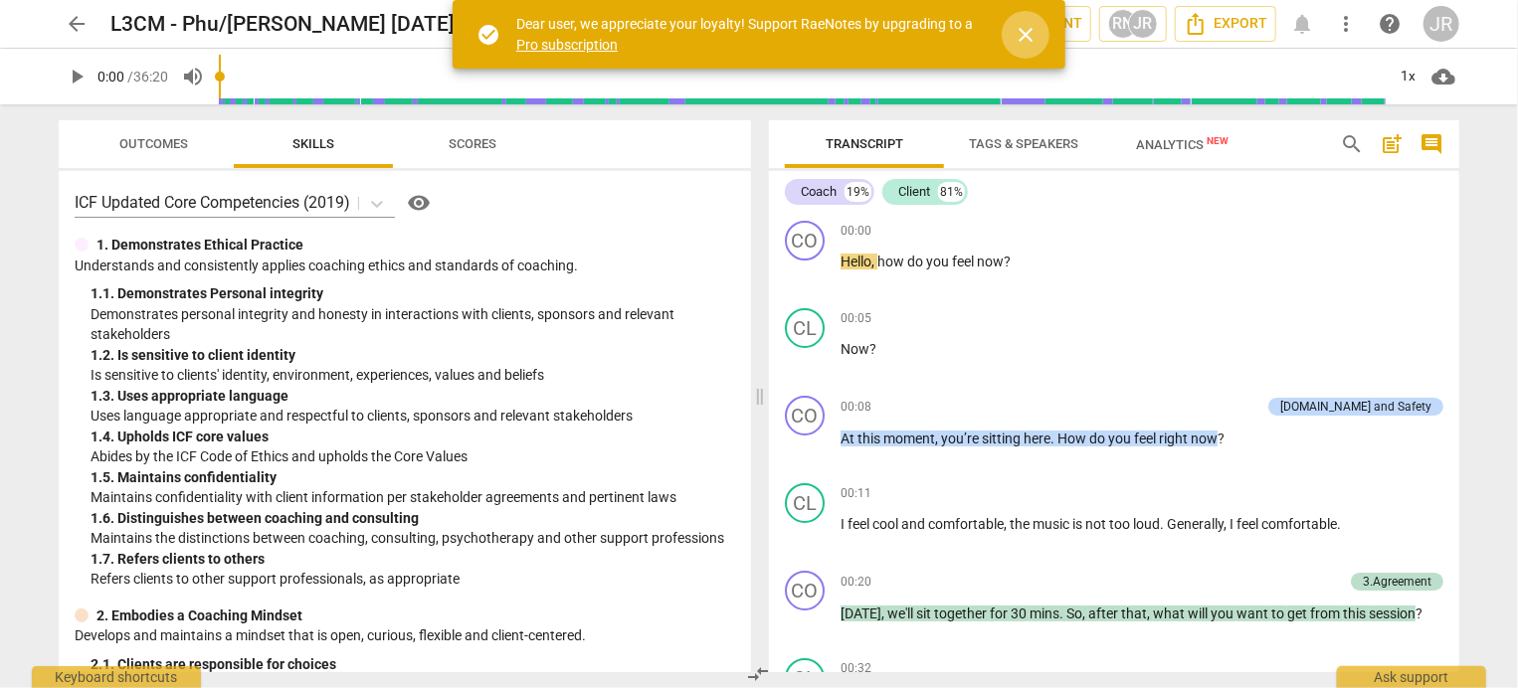
click at [1033, 29] on span "close" at bounding box center [1025, 35] width 24 height 24
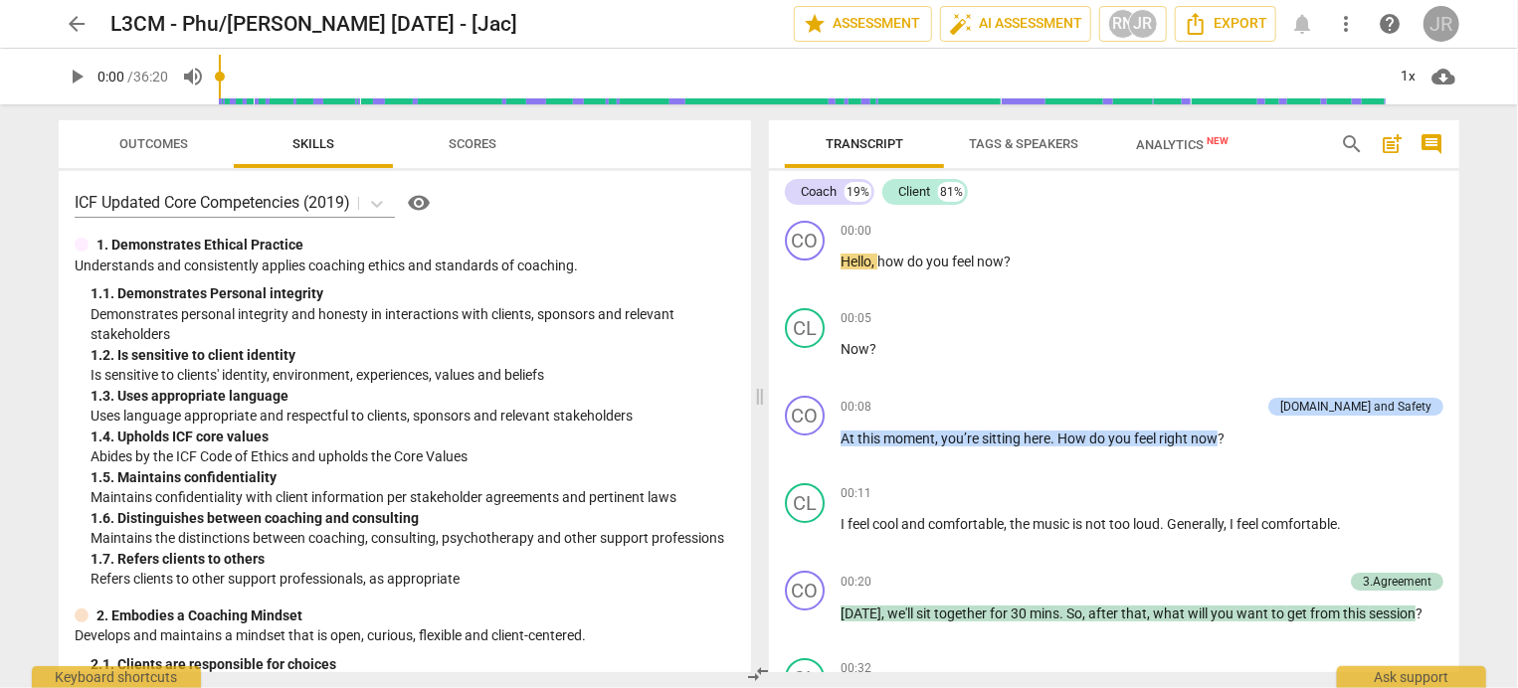
click at [1440, 22] on div "JR" at bounding box center [1441, 24] width 36 height 36
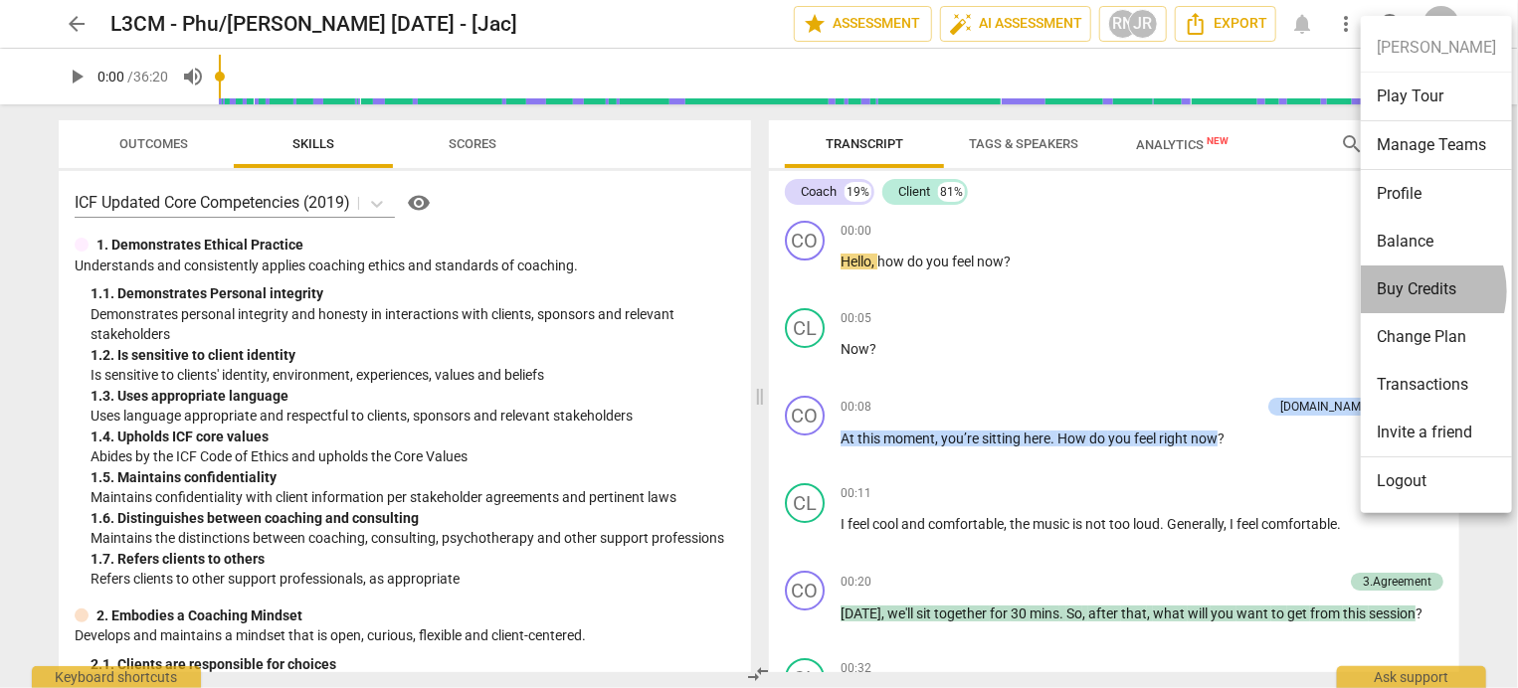
click at [1412, 290] on li "Buy Credits" at bounding box center [1435, 290] width 151 height 48
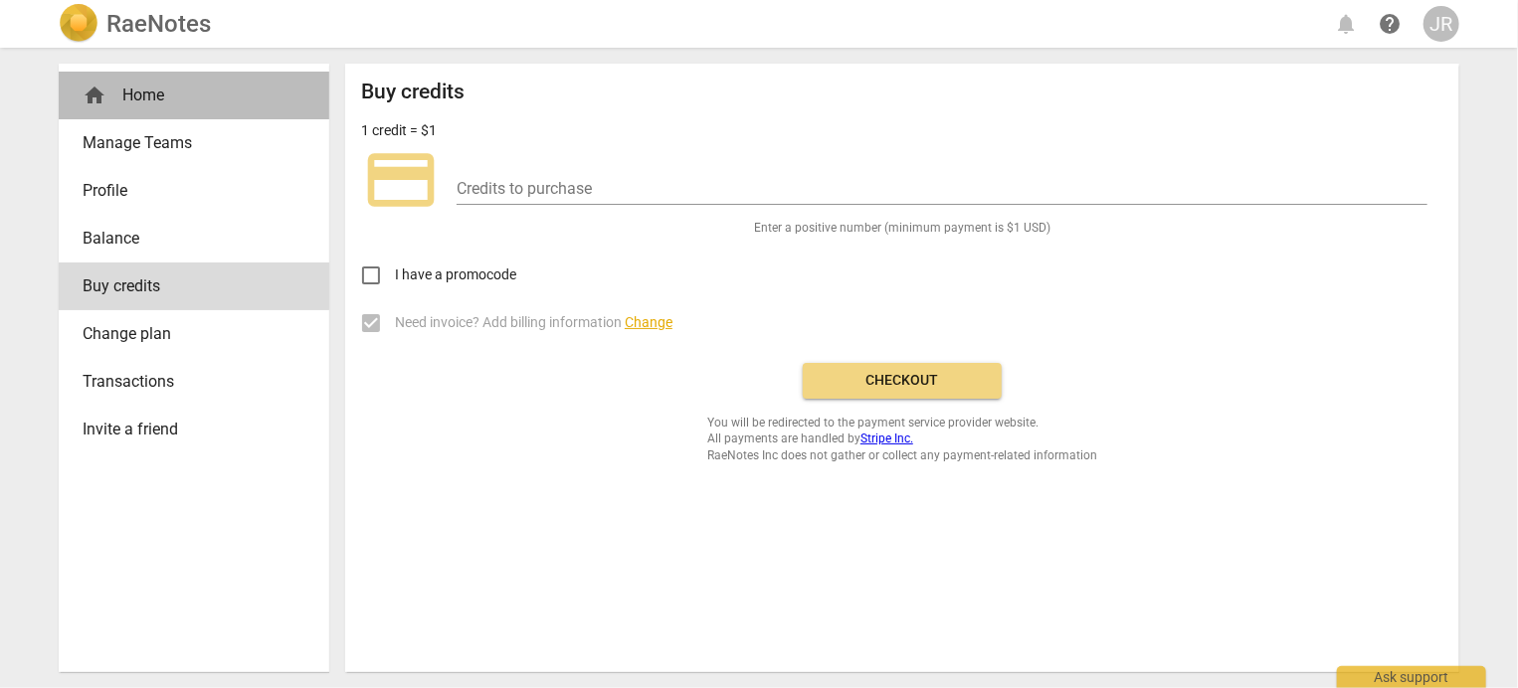
click at [151, 92] on div "home Home" at bounding box center [186, 96] width 207 height 24
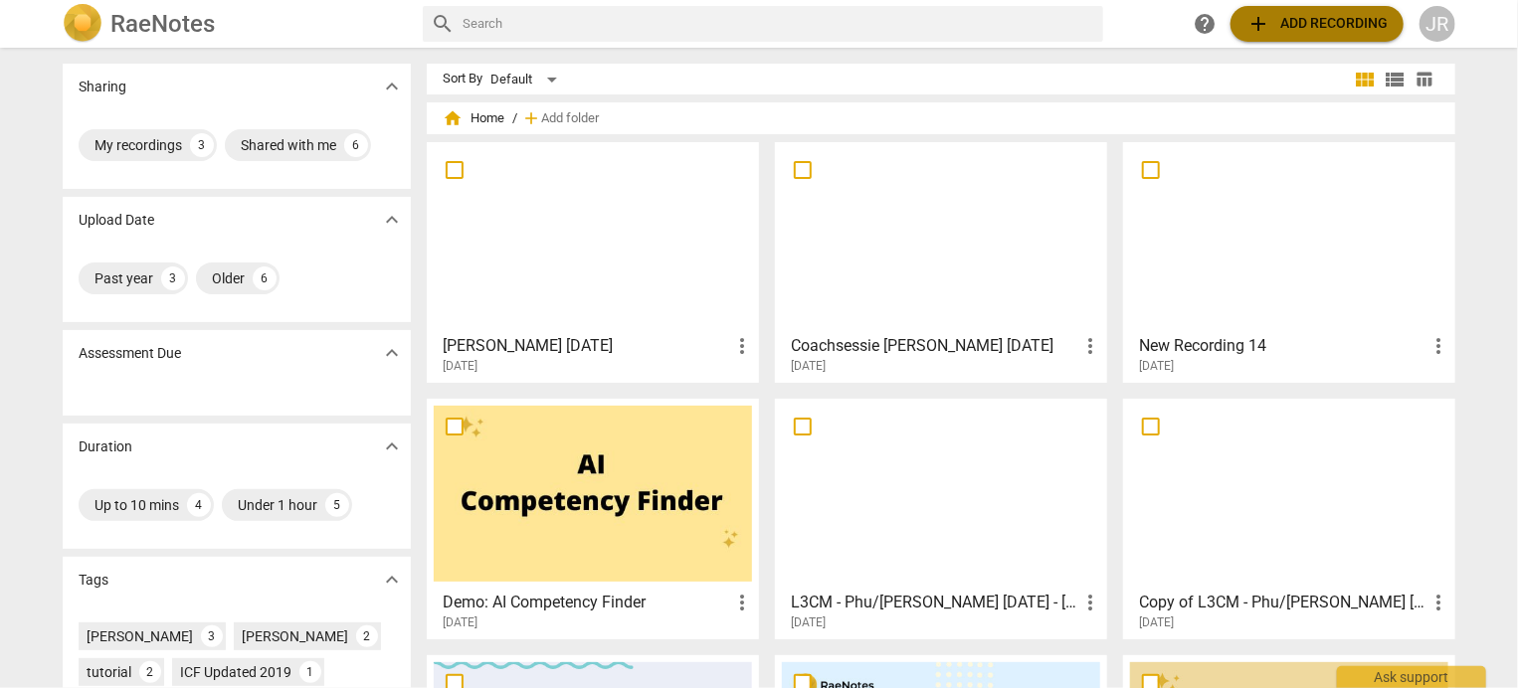
click at [1307, 23] on span "add Add recording" at bounding box center [1316, 24] width 141 height 24
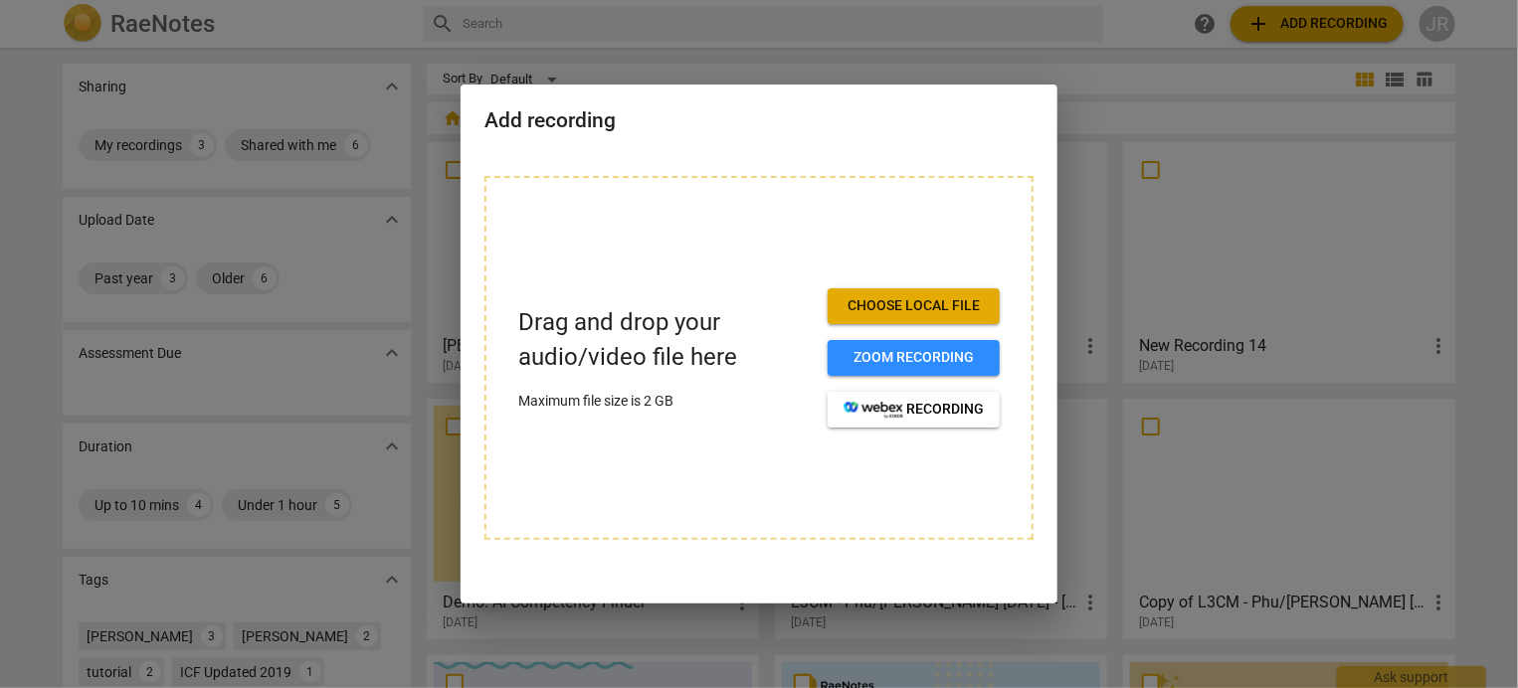
click at [787, 105] on div "Add recording" at bounding box center [758, 119] width 597 height 69
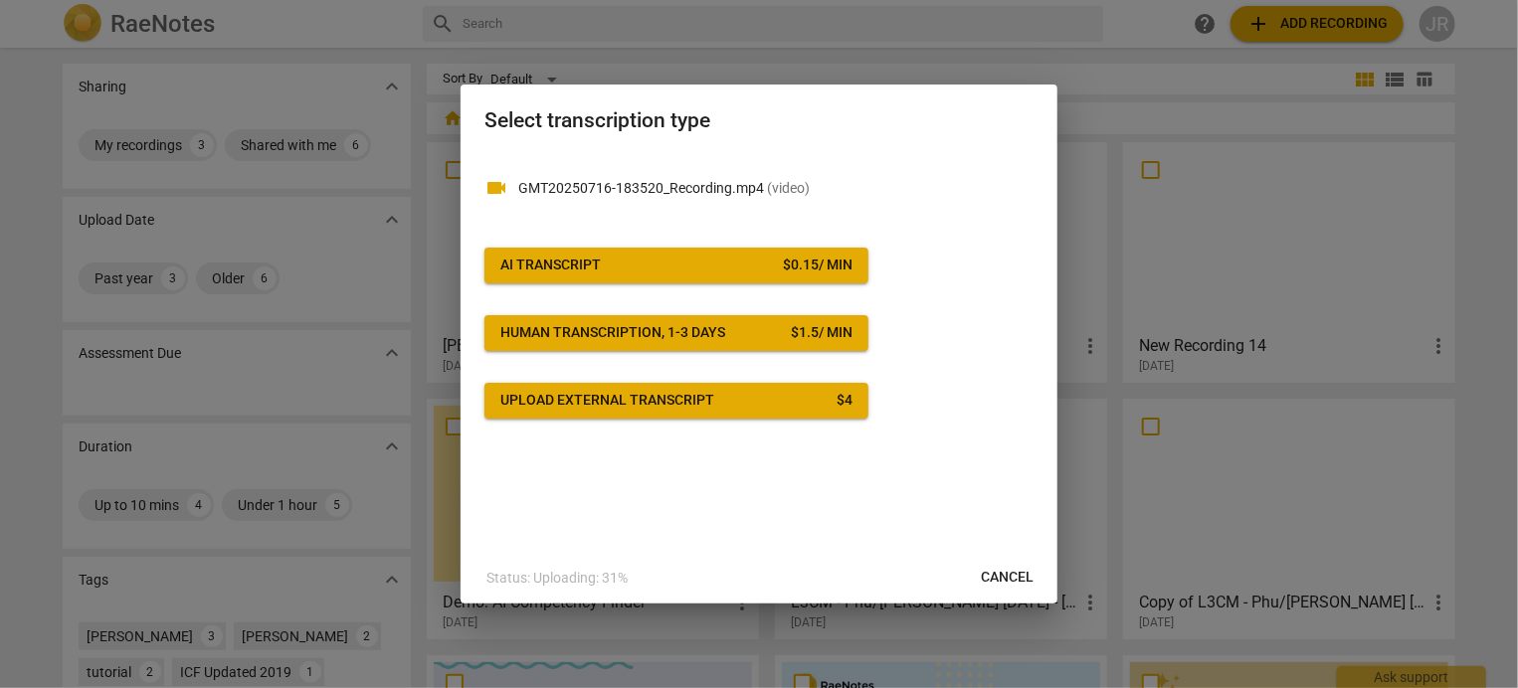
click at [758, 269] on span "AI Transcript $ 0.15 / min" at bounding box center [676, 266] width 352 height 20
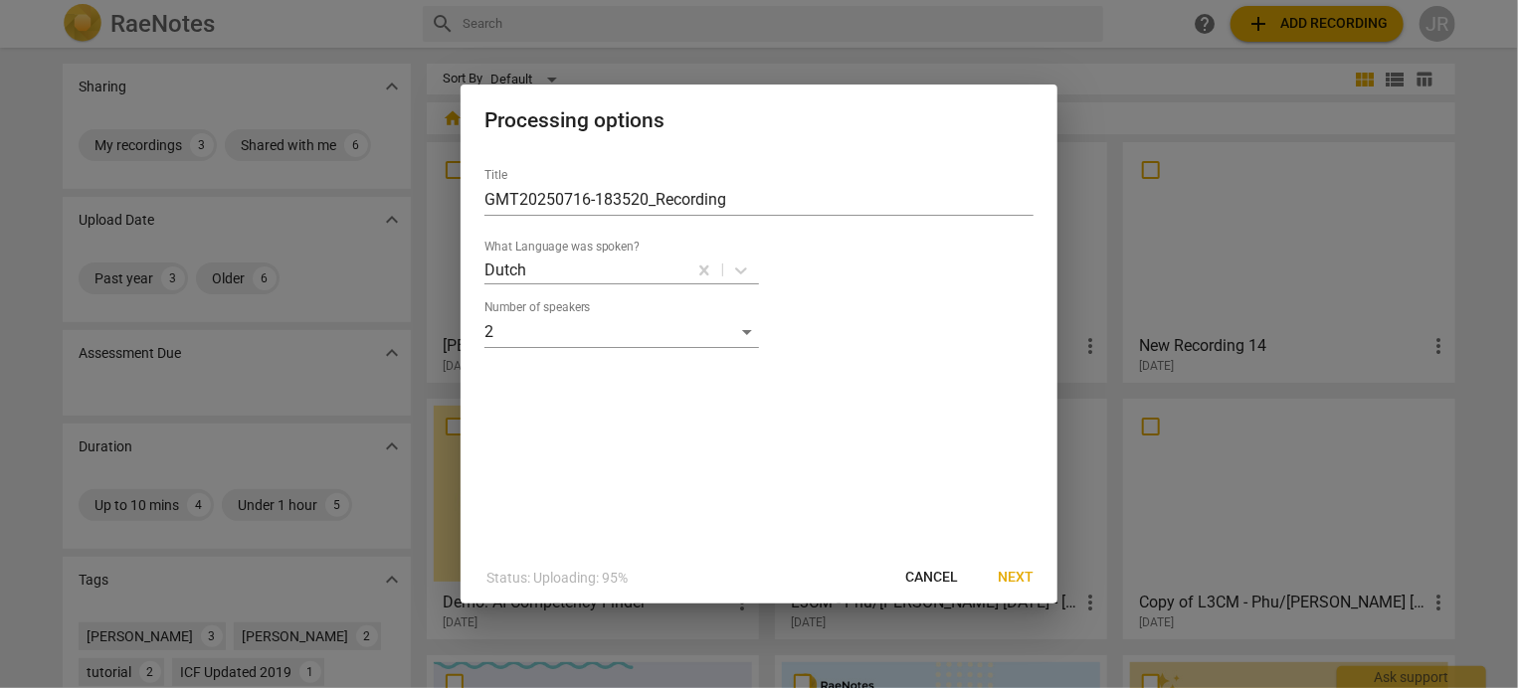
click at [902, 111] on h2 "Processing options" at bounding box center [758, 120] width 549 height 25
click at [1016, 574] on span "Next" at bounding box center [1015, 578] width 36 height 20
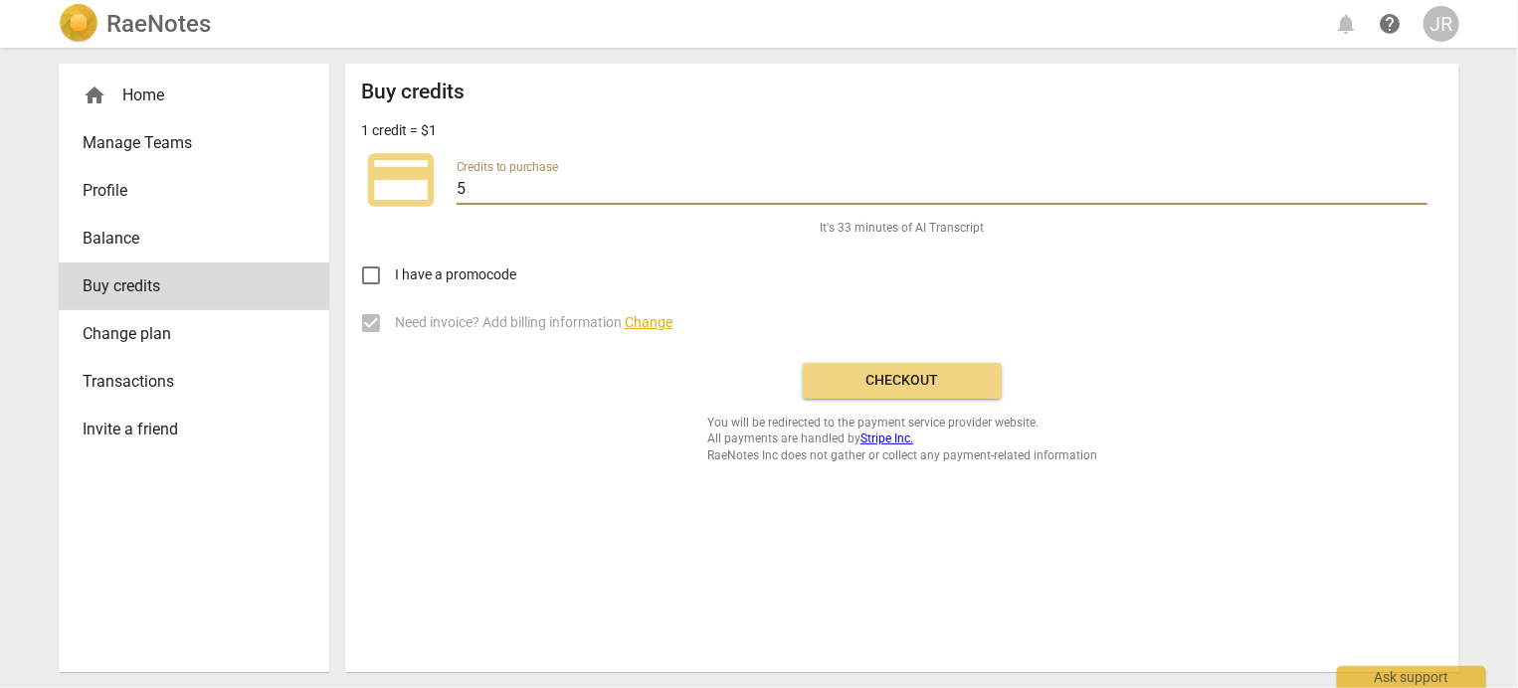
click at [489, 187] on input "5" at bounding box center [941, 190] width 971 height 29
type input "6"
click at [883, 376] on span "Checkout" at bounding box center [901, 381] width 167 height 20
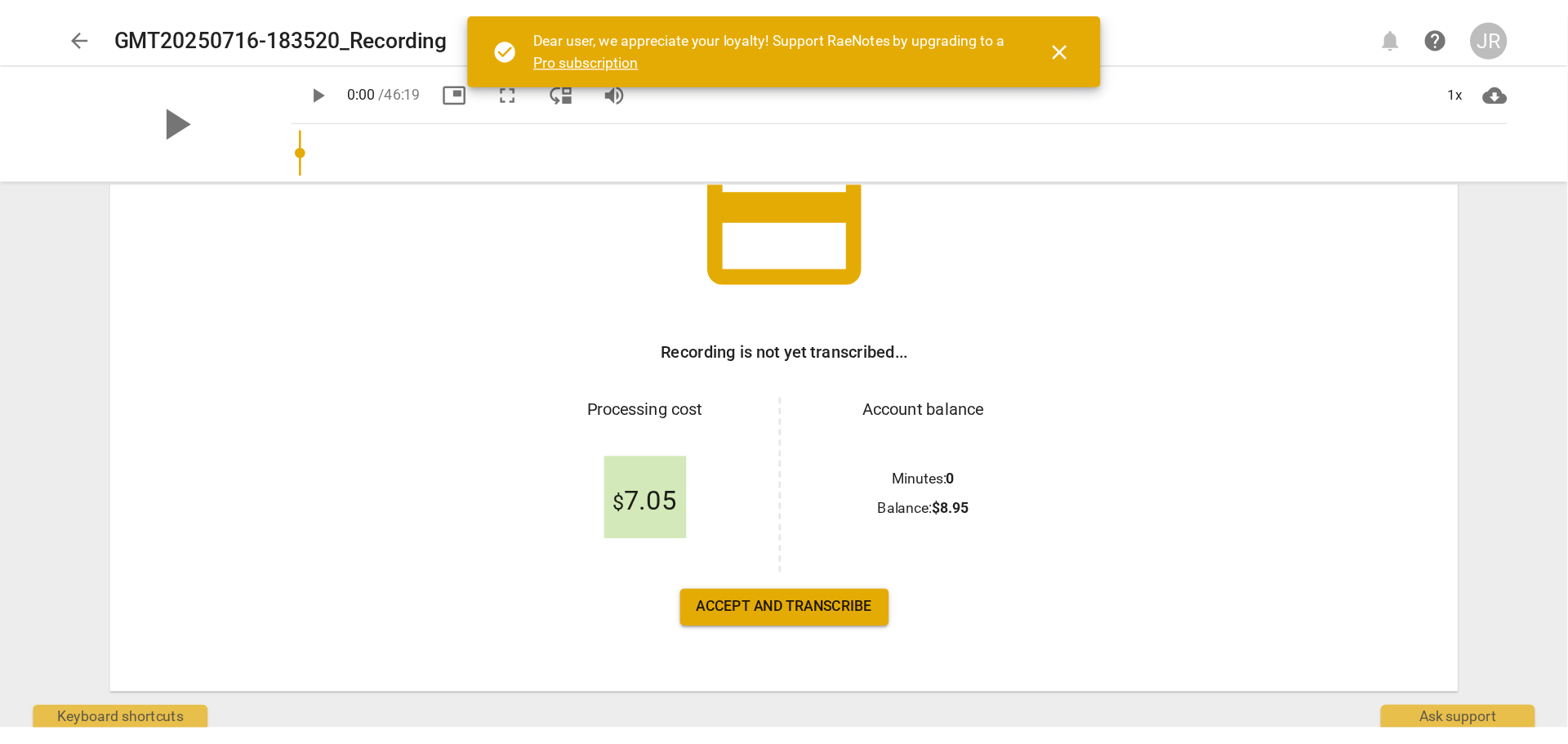
scroll to position [172, 0]
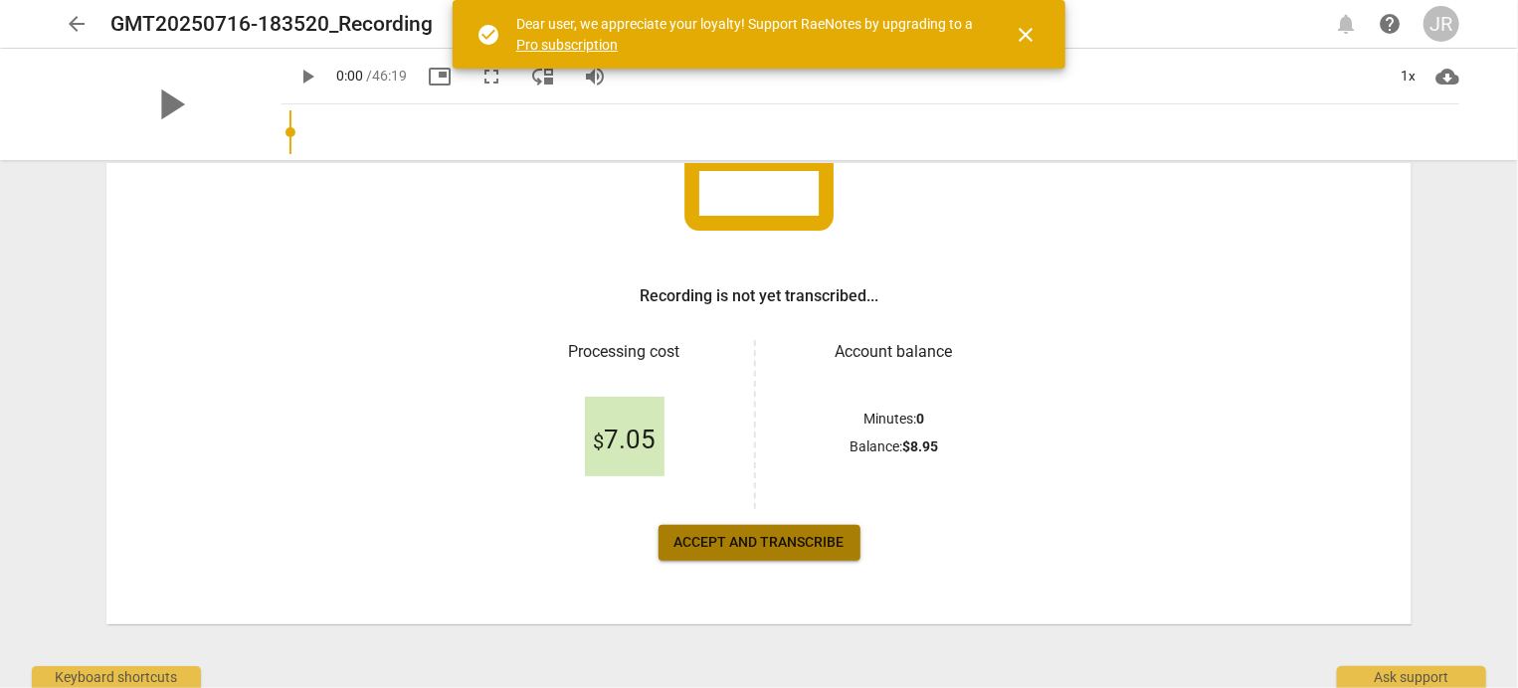
click at [831, 536] on span "Accept and transcribe" at bounding box center [759, 543] width 170 height 20
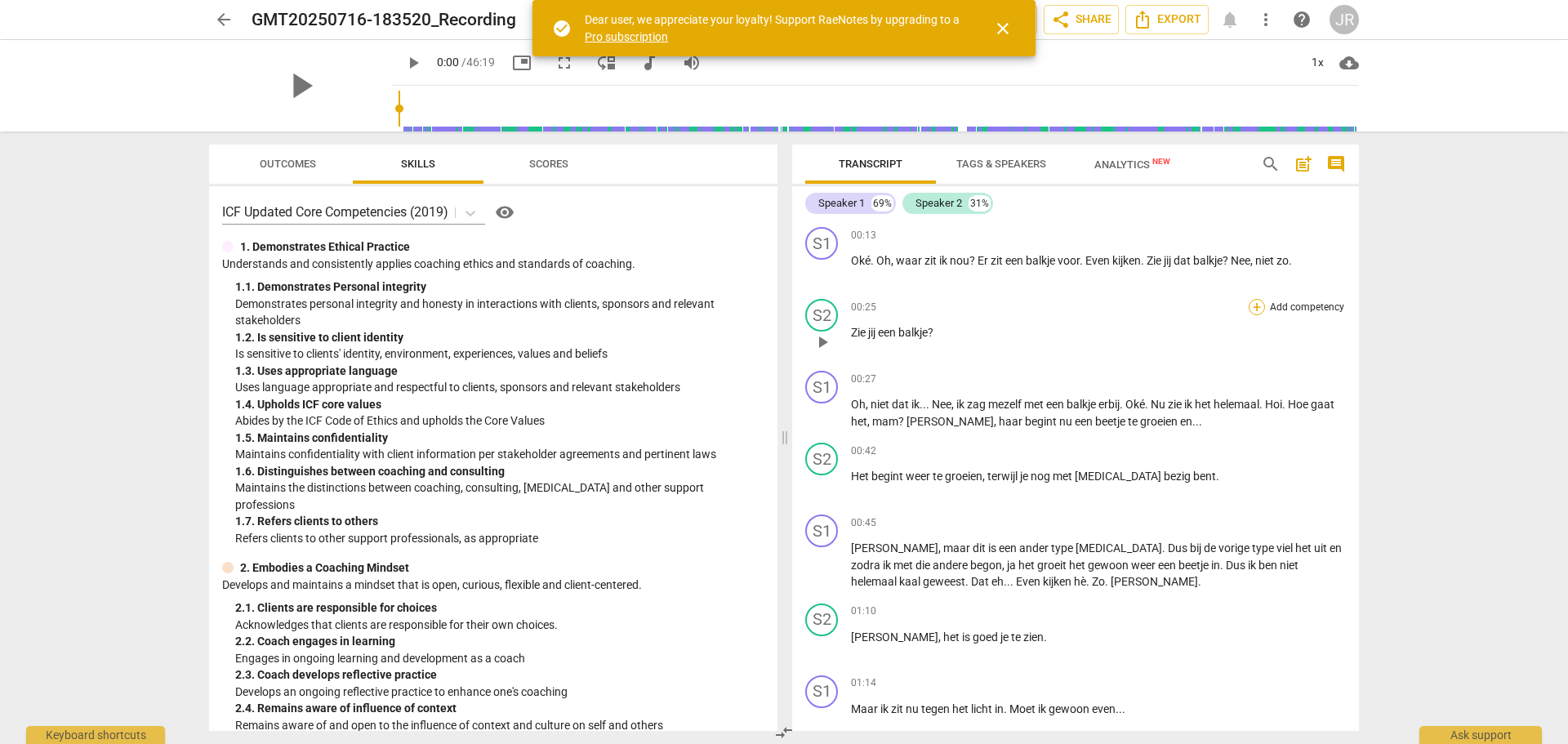
click at [1246, 304] on div "+" at bounding box center [1257, 307] width 16 height 16
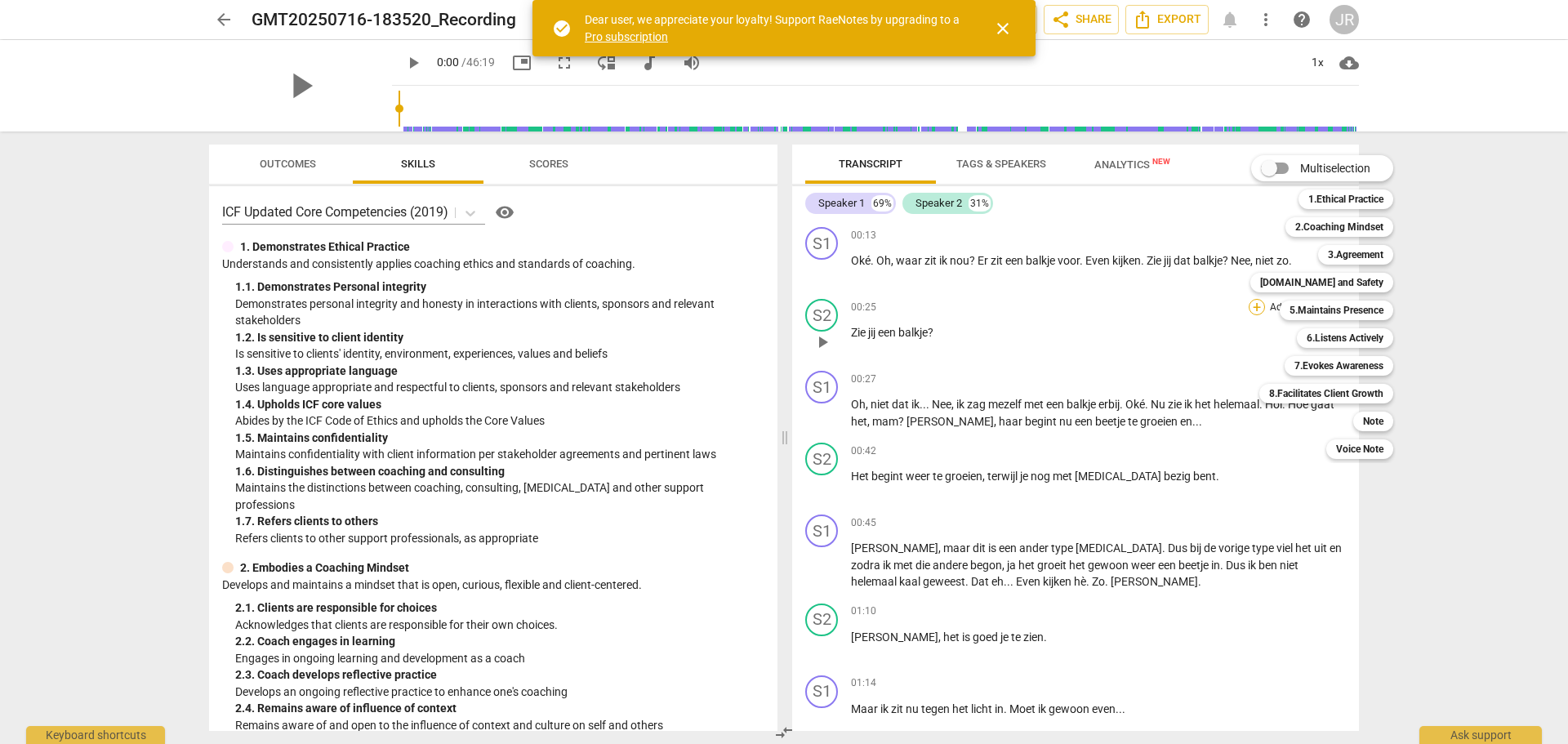
click at [1246, 304] on div "Multiselection m 1.Ethical Practice 1 2.Coaching Mindset 2 3.Agreement 3 [DOMAI…" at bounding box center [1335, 307] width 181 height 312
click at [1171, 338] on div at bounding box center [784, 372] width 1568 height 744
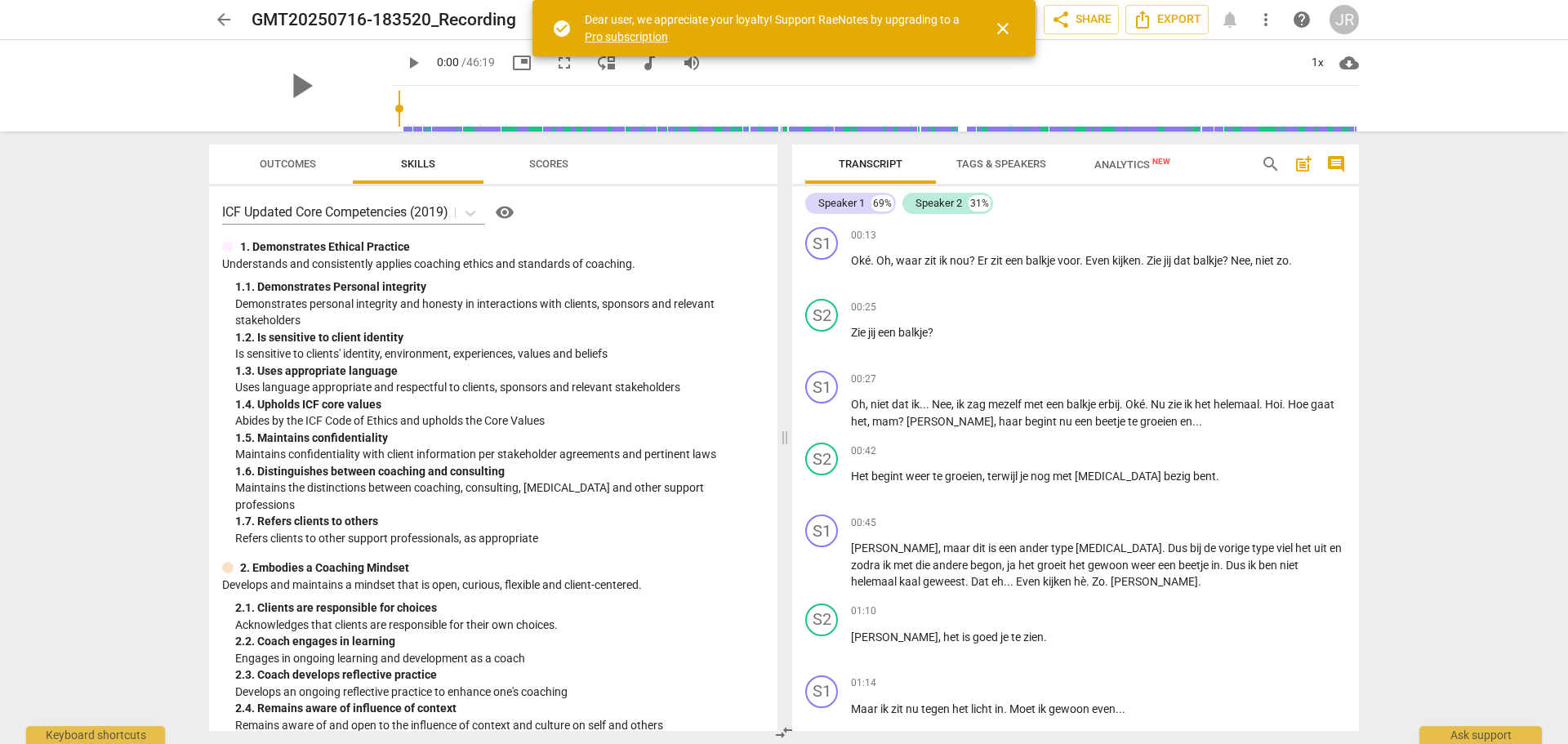
click at [1246, 154] on button "comment" at bounding box center [1336, 164] width 26 height 26
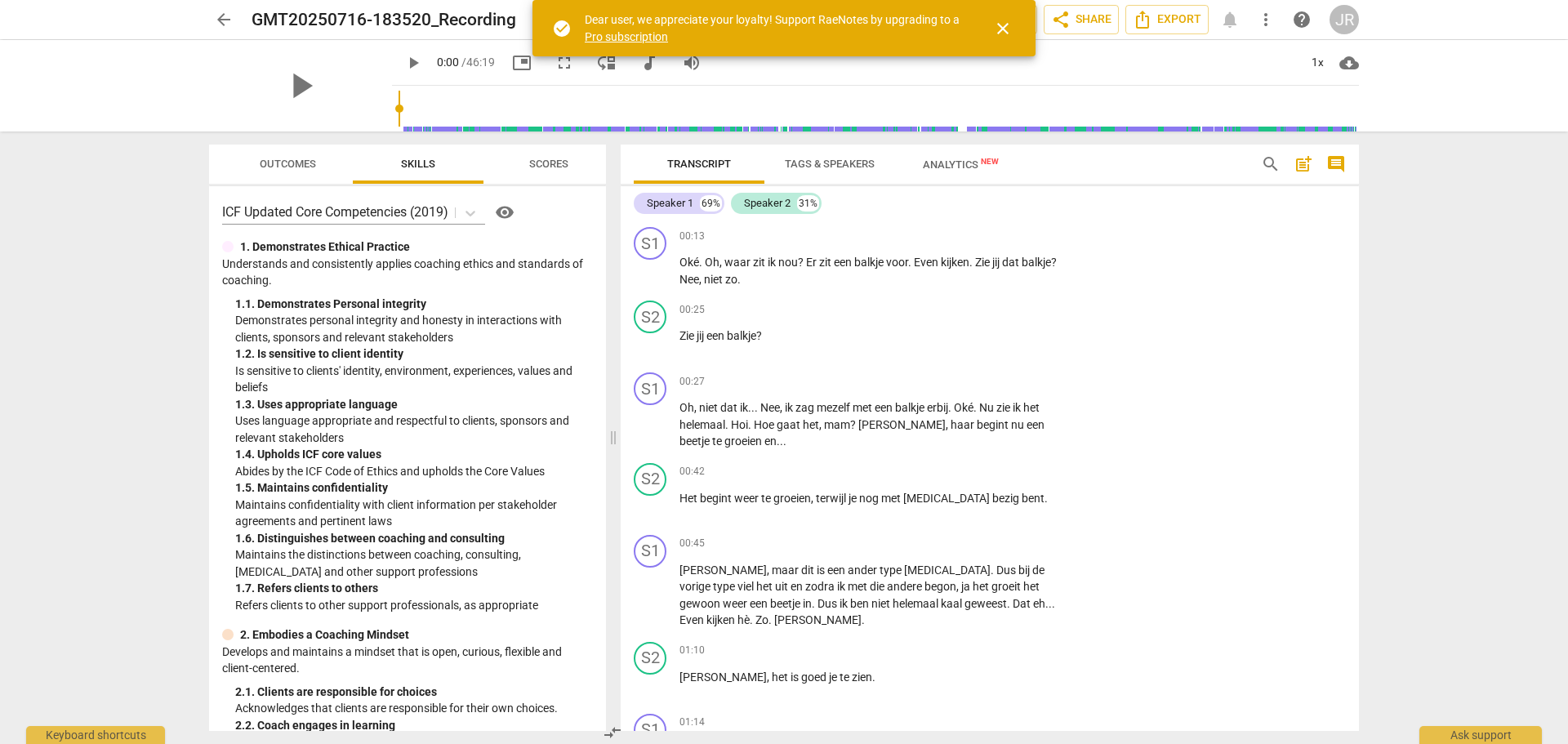
click at [503, 381] on p "Is sensitive to clients' identity, environment, experiences, values and beliefs" at bounding box center [414, 379] width 358 height 34
click at [1002, 23] on span "close" at bounding box center [1003, 29] width 20 height 20
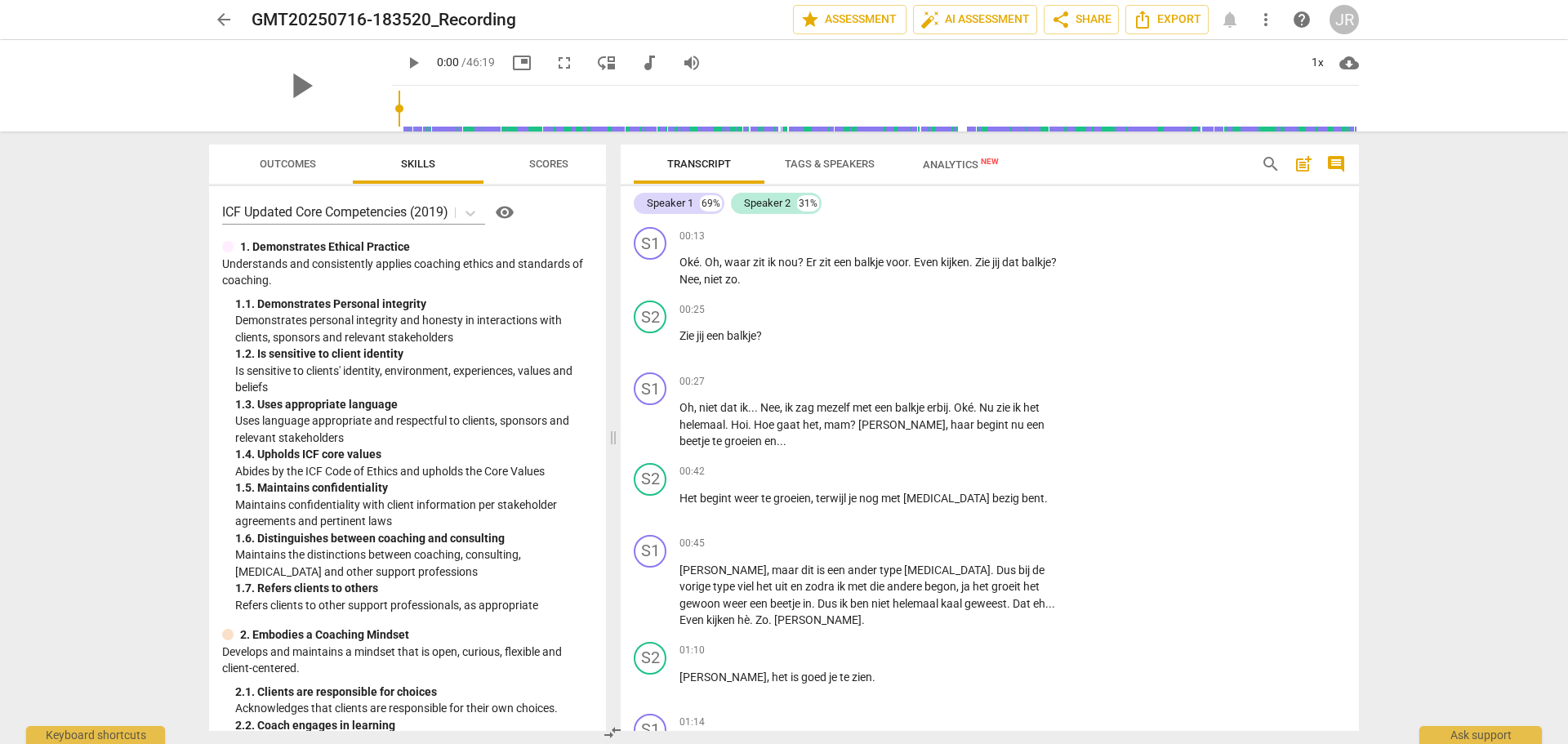
click at [1246, 21] on span "more_vert" at bounding box center [1266, 20] width 20 height 20
